Goal: Transaction & Acquisition: Download file/media

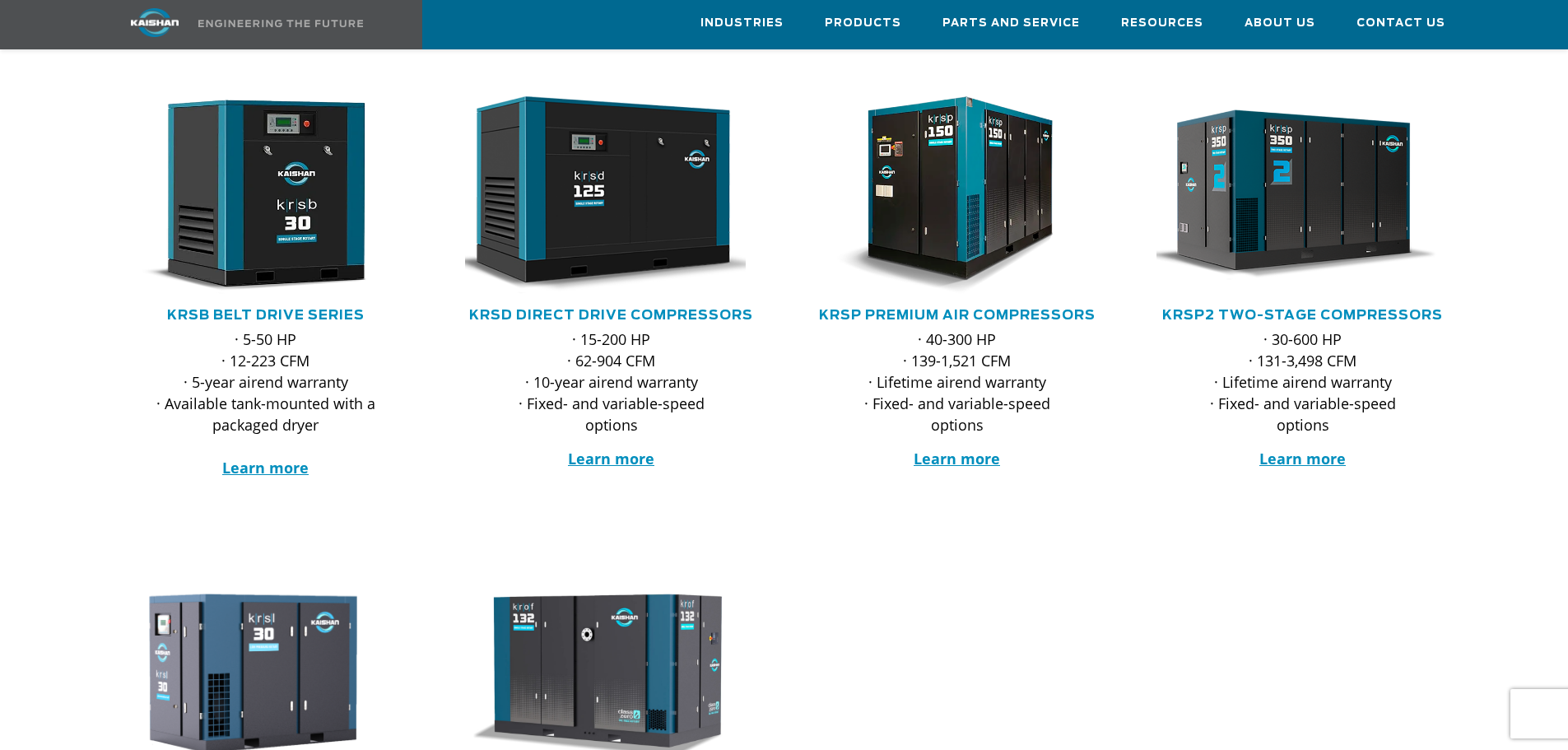
scroll to position [285, 0]
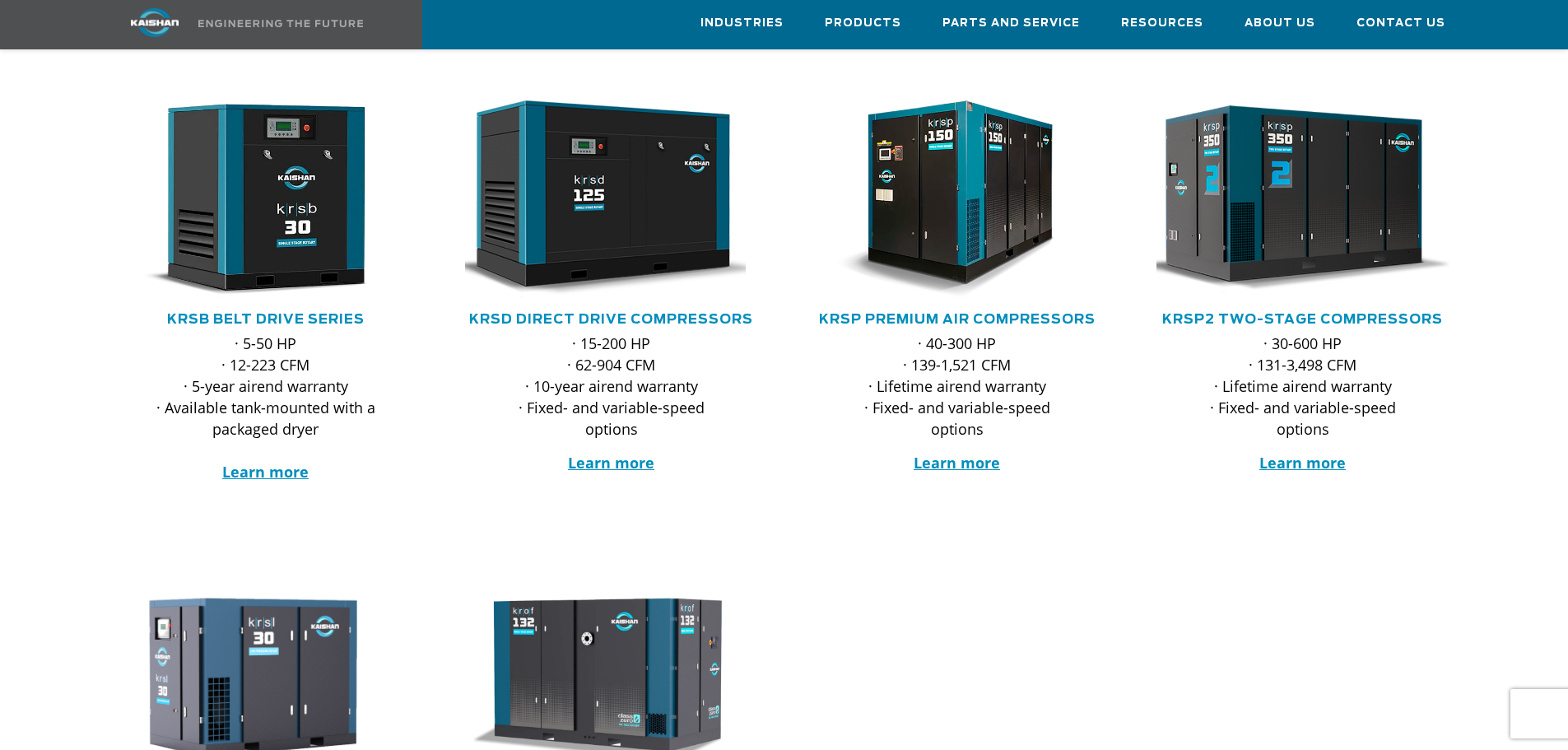
click at [1339, 198] on img at bounding box center [1290, 199] width 323 height 217
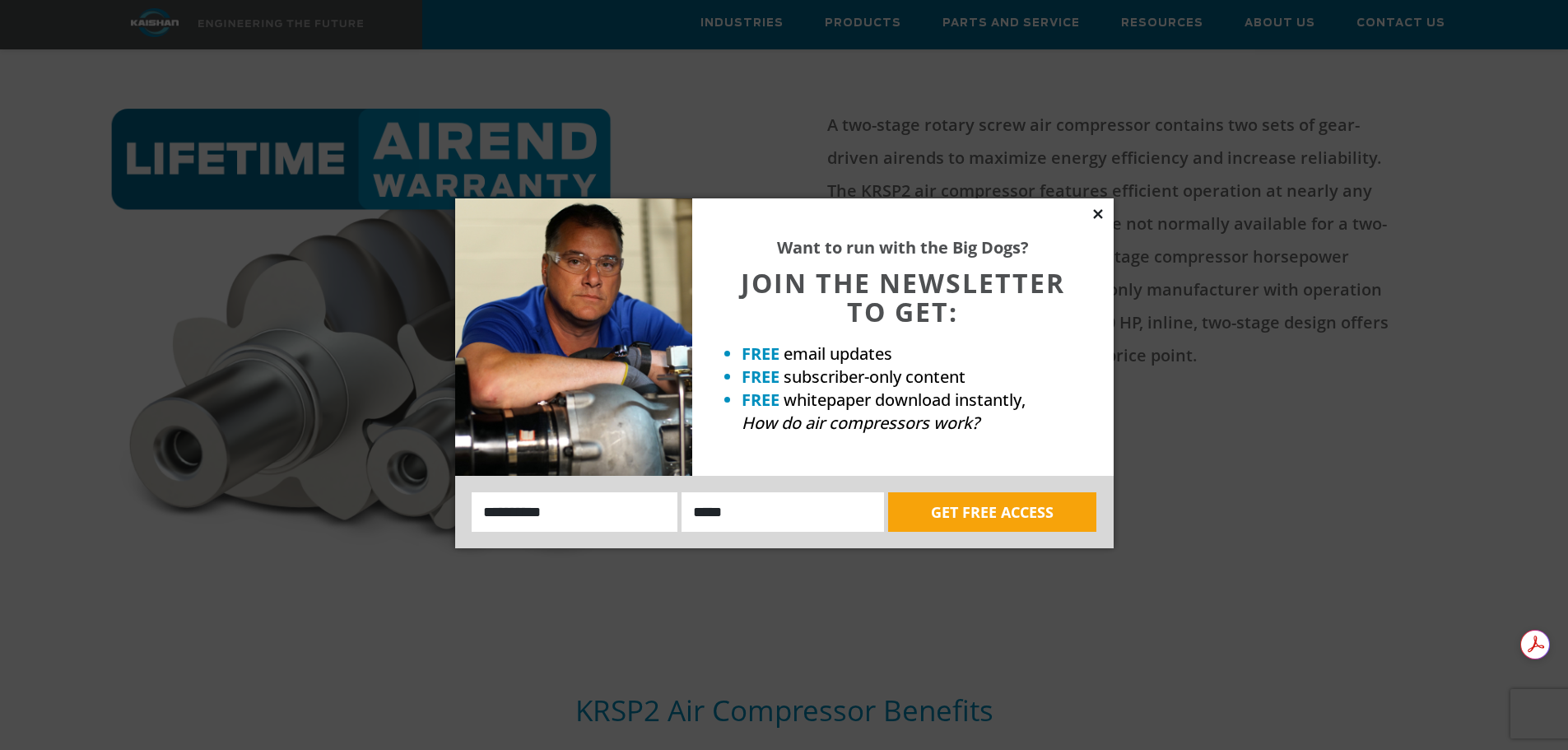
click at [1098, 212] on icon at bounding box center [1098, 213] width 9 height 9
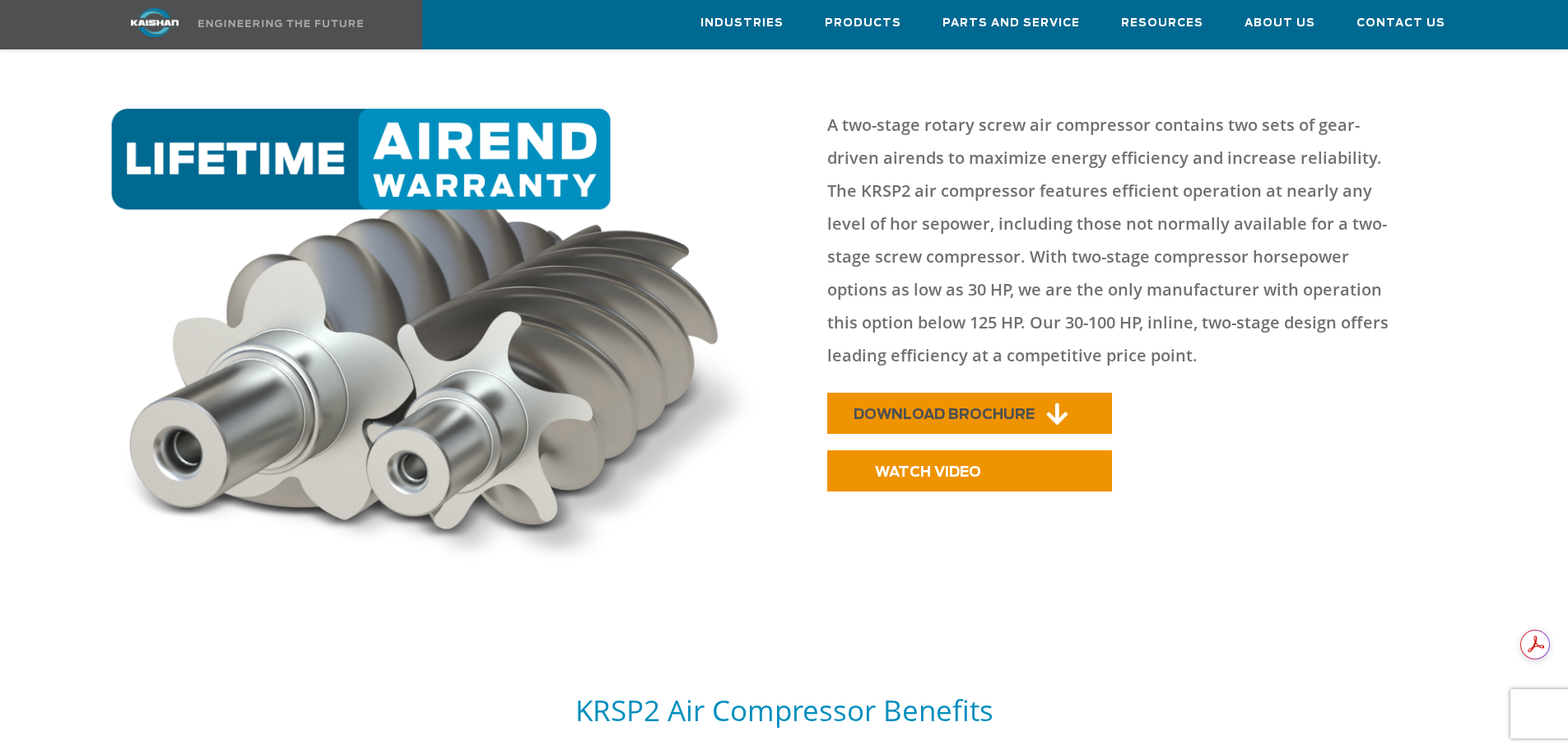
click at [1018, 407] on span "DOWNLOAD BROCHURE" at bounding box center [944, 414] width 181 height 14
